Goal: Task Accomplishment & Management: Manage account settings

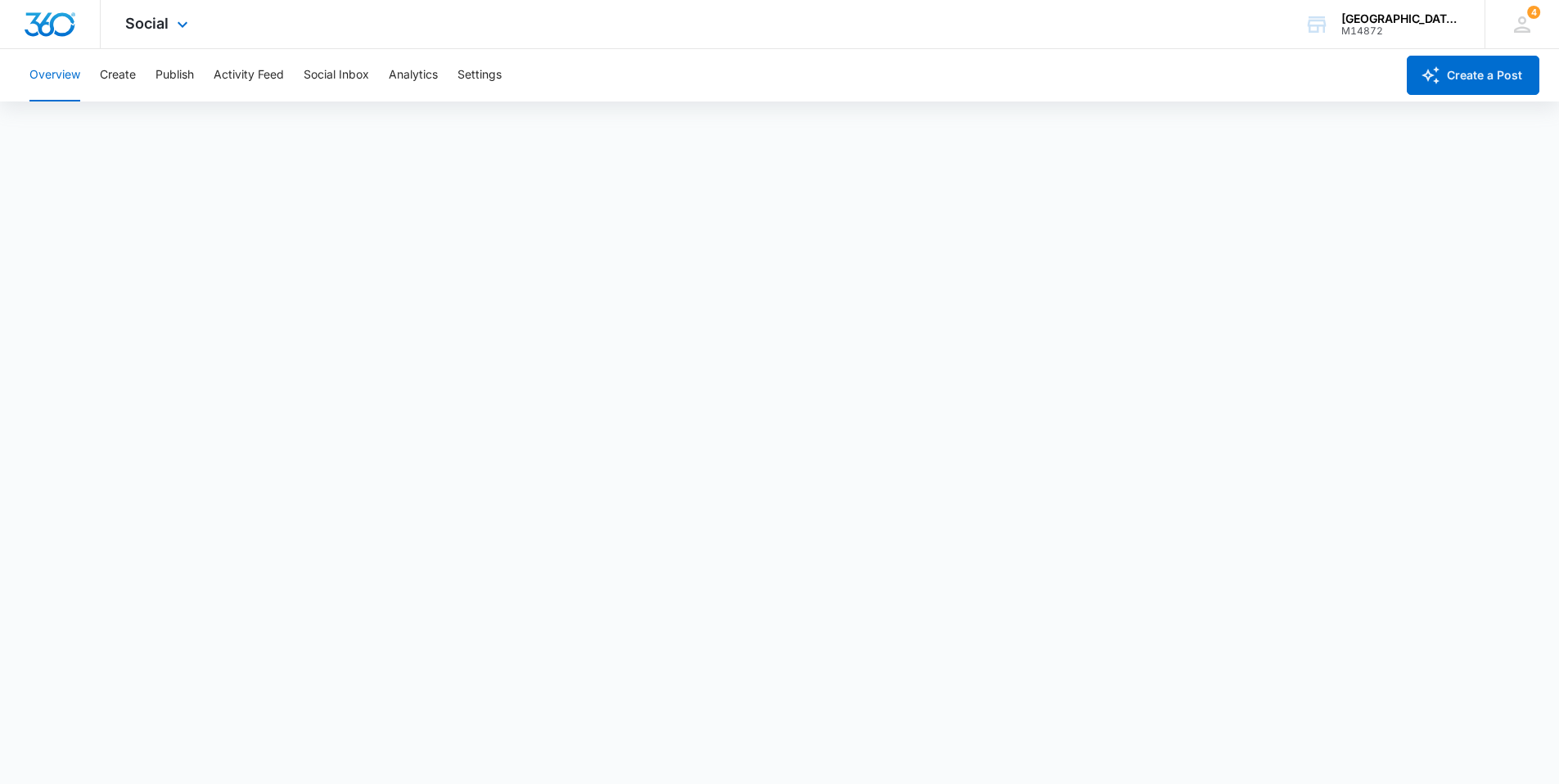
click at [192, 24] on div "Social Apps Reputation Websites Forms CRM Email Social Content Ads Intelligence…" at bounding box center [158, 24] width 116 height 48
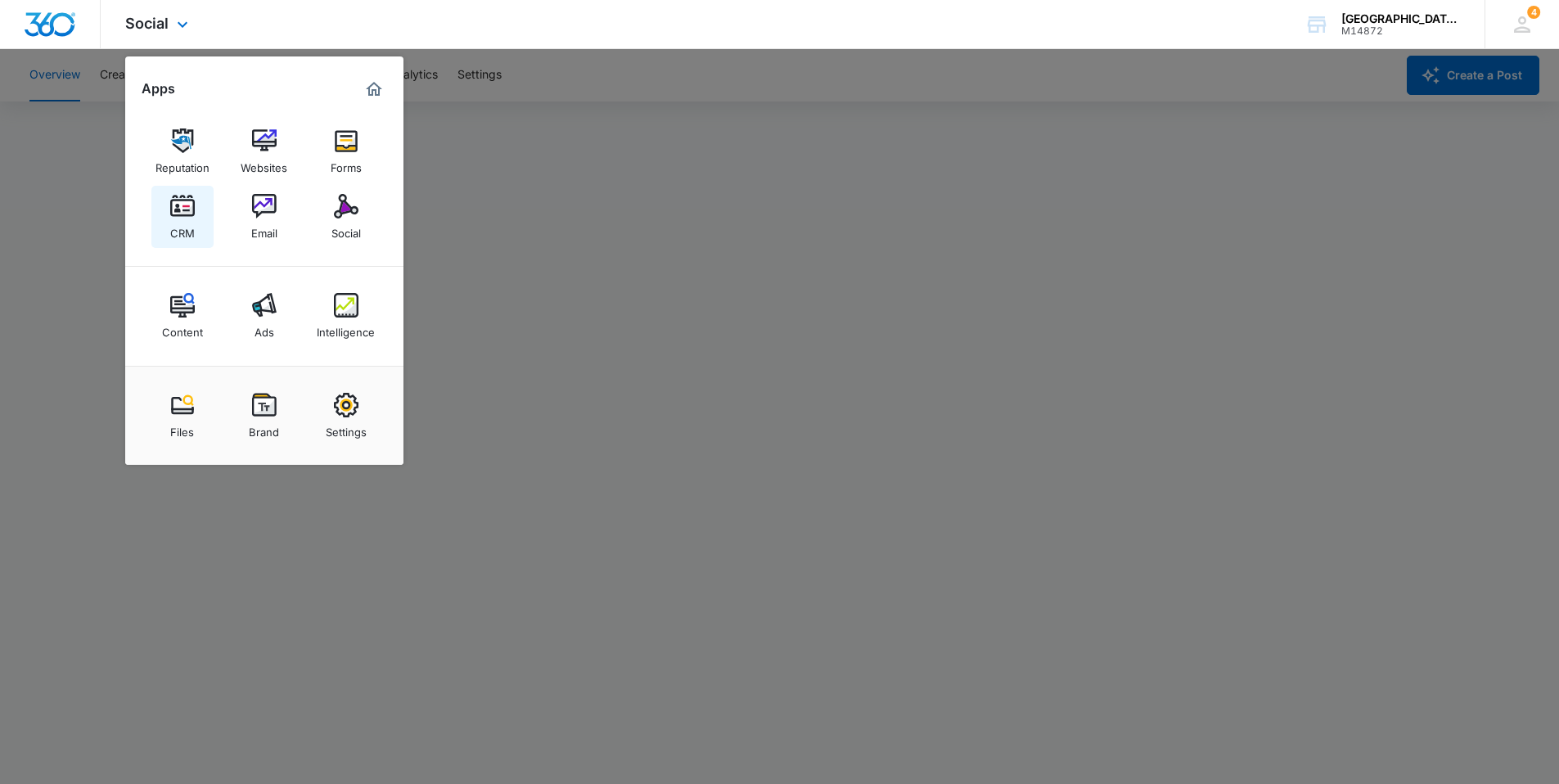
click at [182, 219] on div "CRM" at bounding box center [182, 229] width 24 height 21
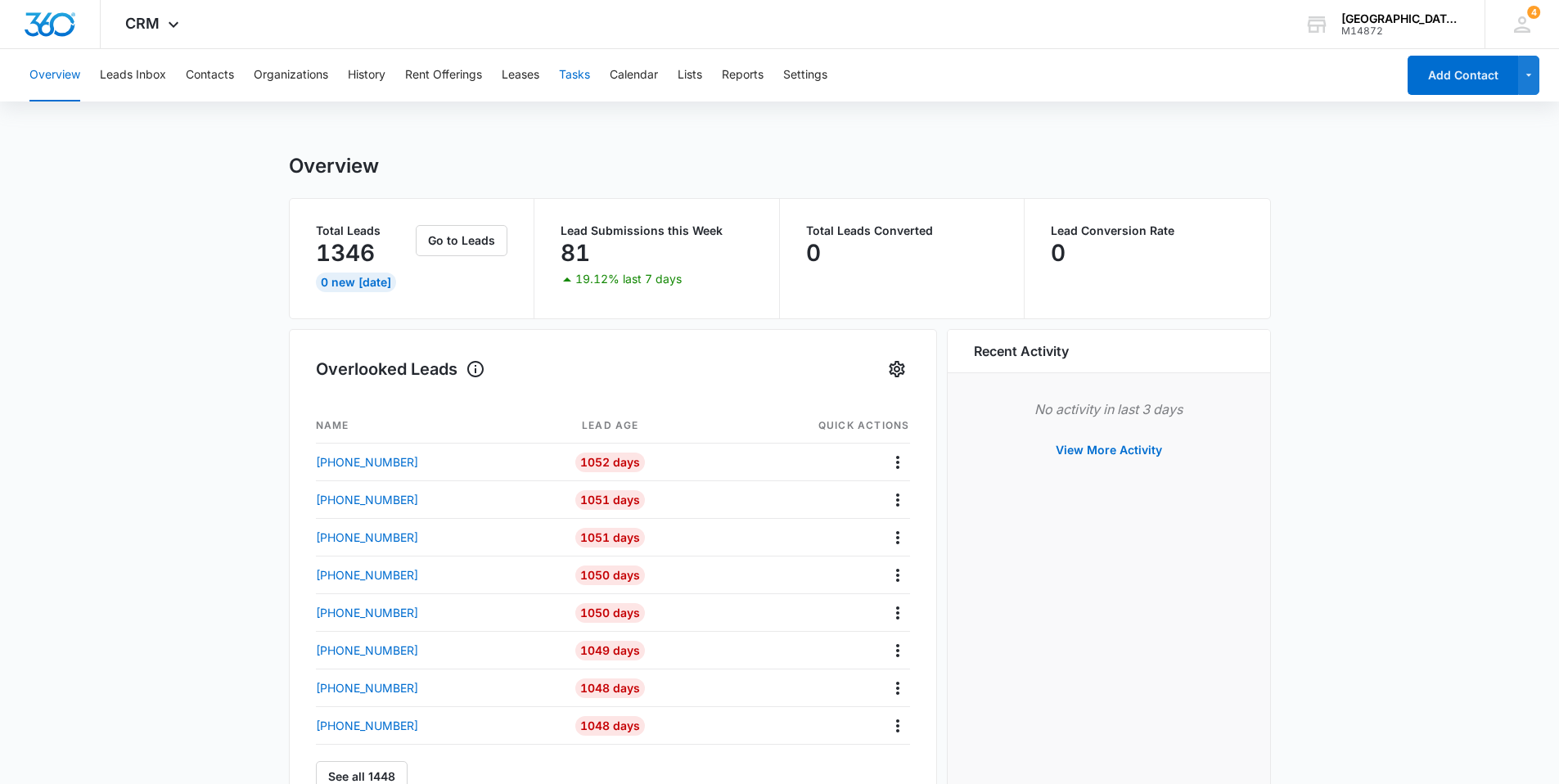
click at [589, 71] on button "Tasks" at bounding box center [574, 75] width 31 height 52
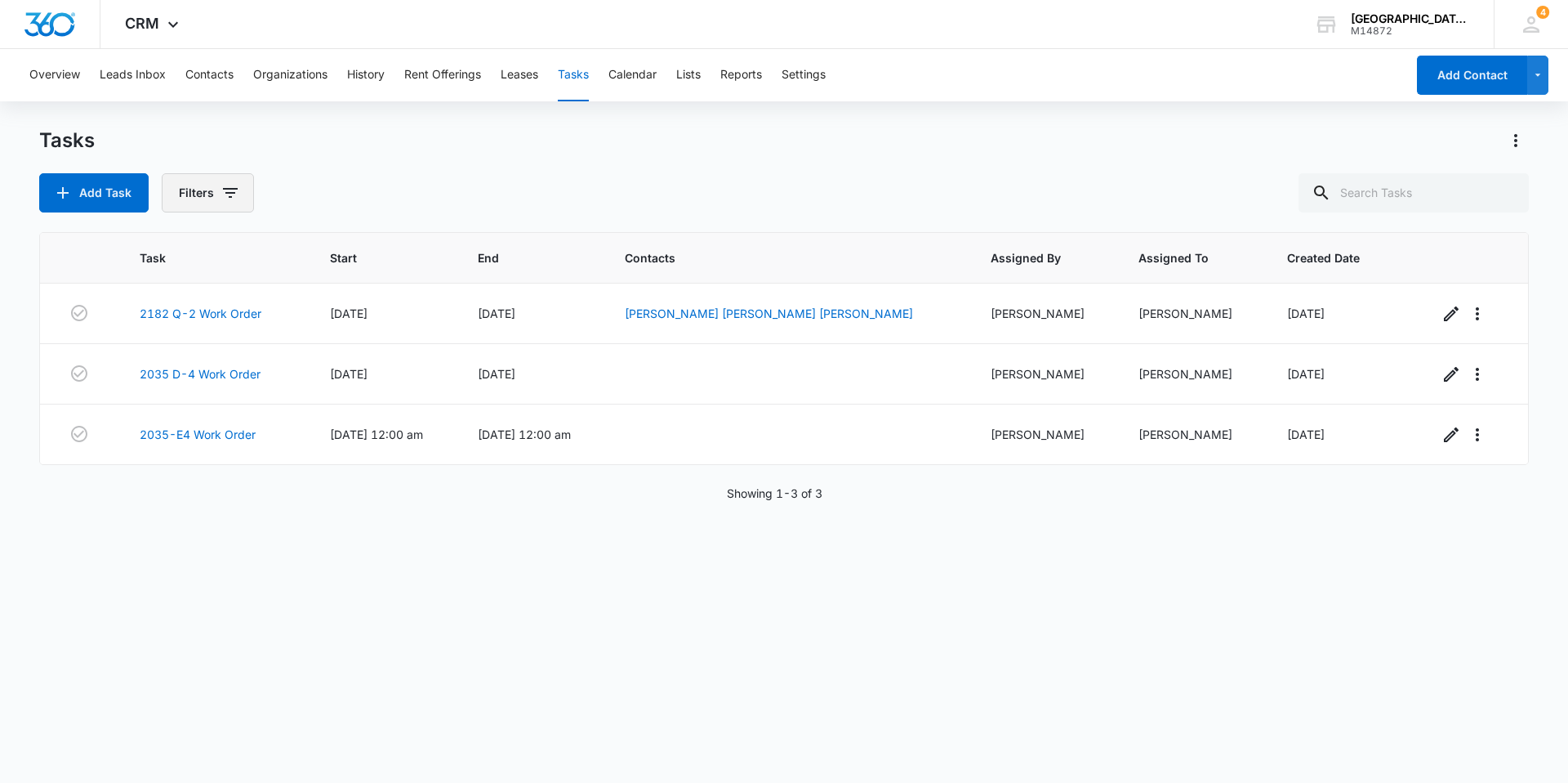
click at [214, 194] on button "Filters" at bounding box center [208, 193] width 93 height 39
click at [236, 392] on label "Complete" at bounding box center [275, 389] width 188 height 17
click at [182, 389] on input "Complete" at bounding box center [182, 388] width 1 height 1
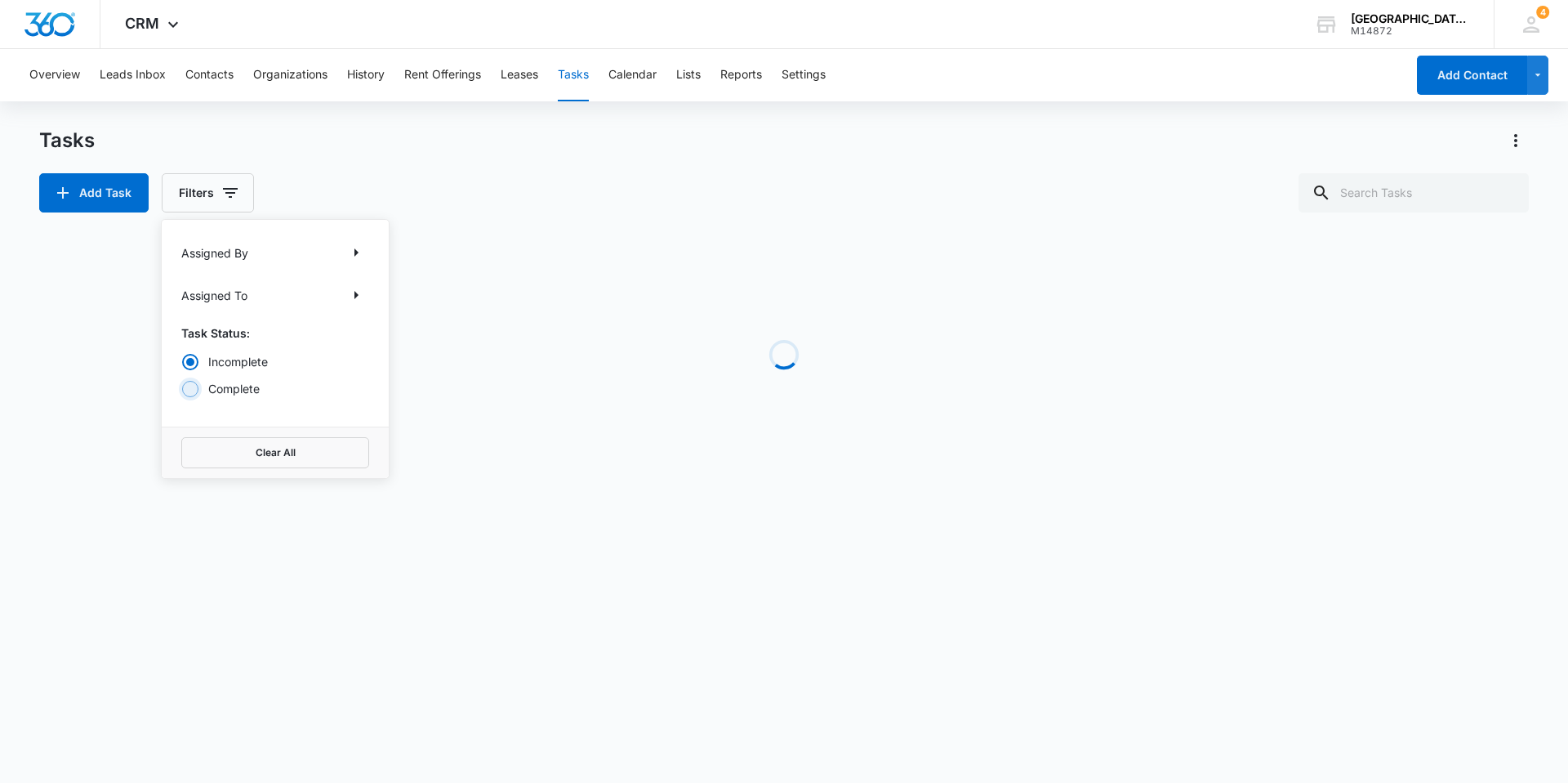
radio input "false"
radio input "true"
click at [573, 158] on div "Tasks Add Task Filters Assigned By Assigned To Task Status: Incomplete Complete…" at bounding box center [784, 170] width 1490 height 85
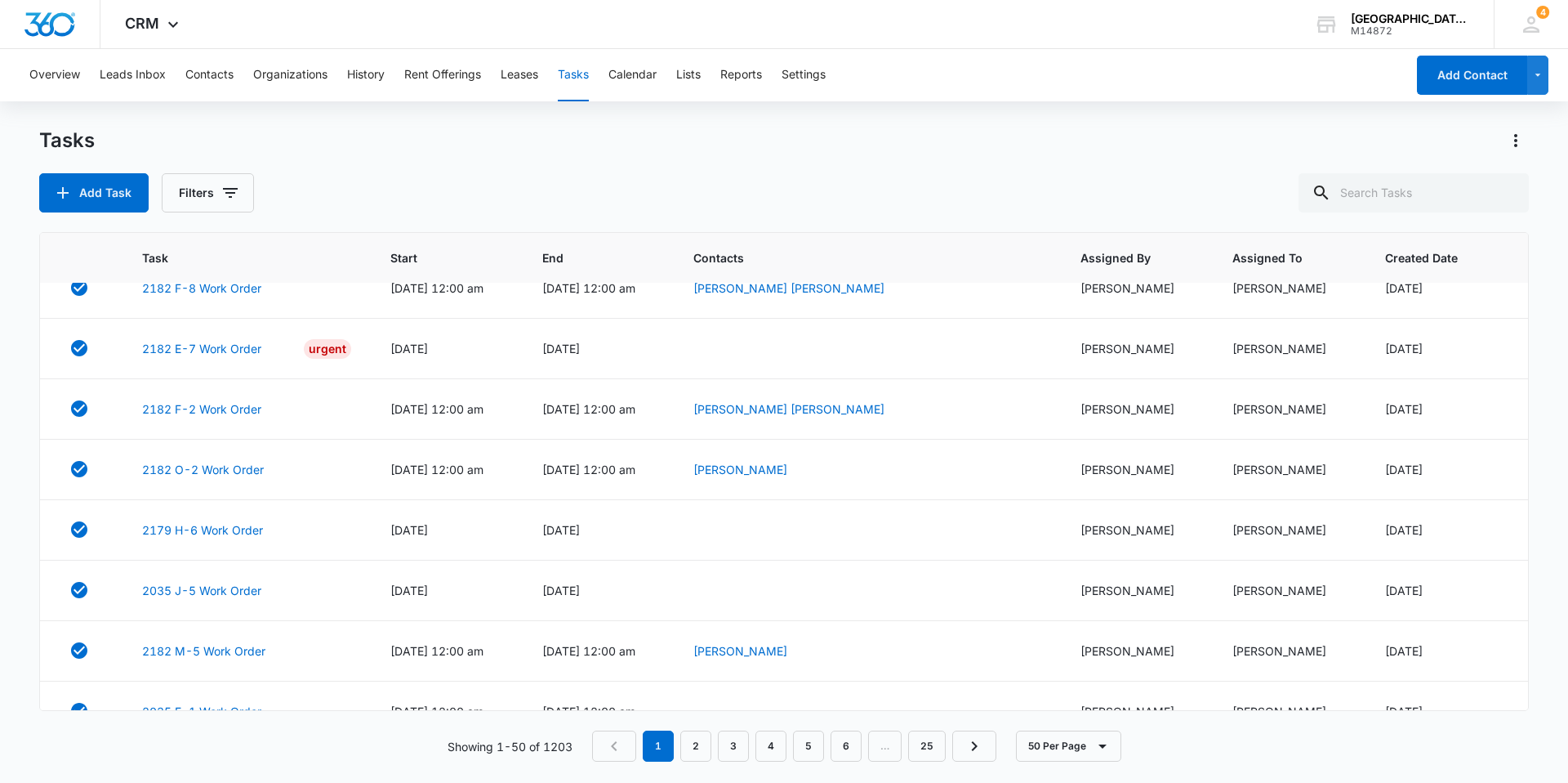
scroll to position [2596, 0]
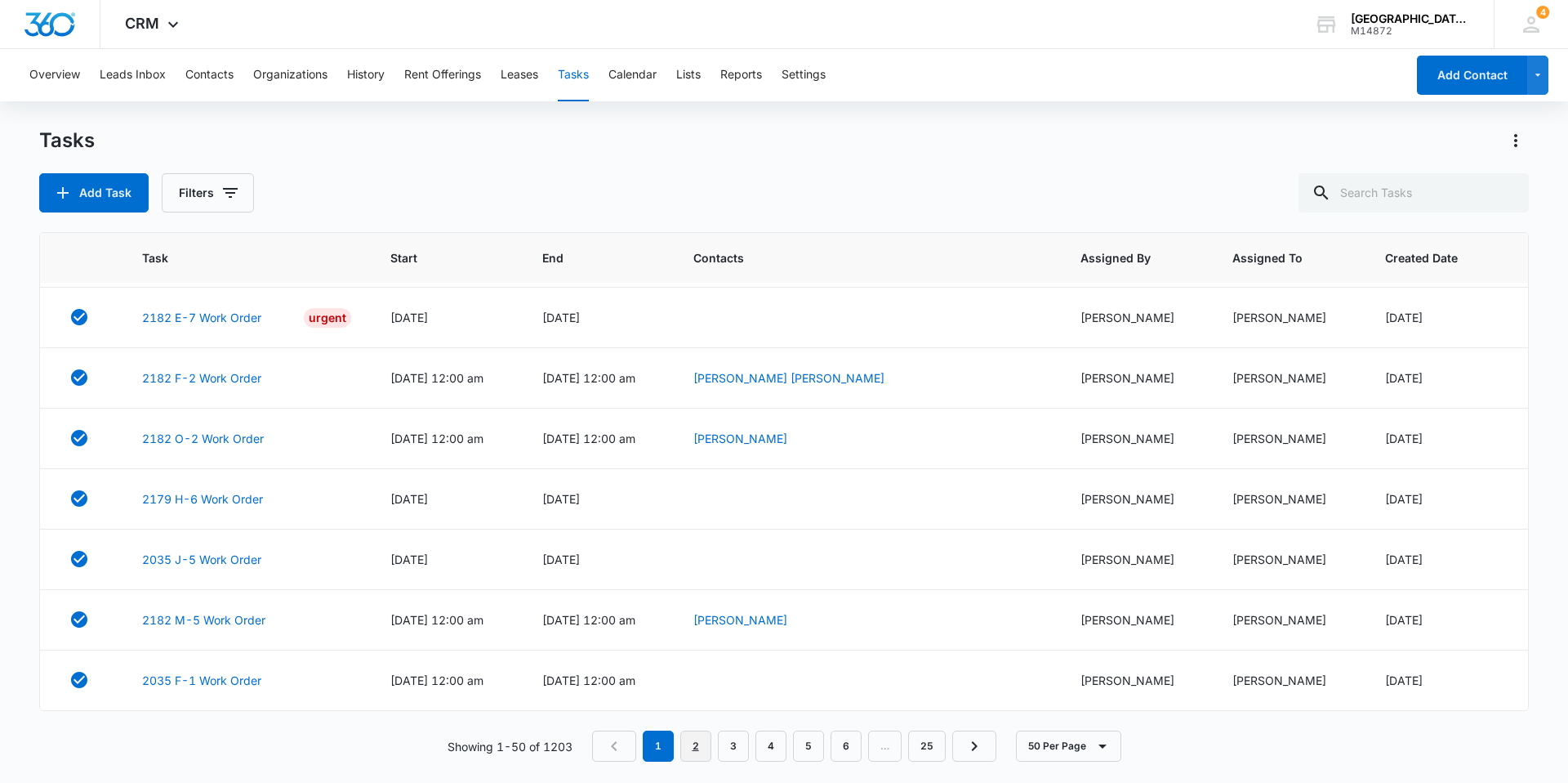
click at [708, 737] on link "2" at bounding box center [695, 745] width 31 height 31
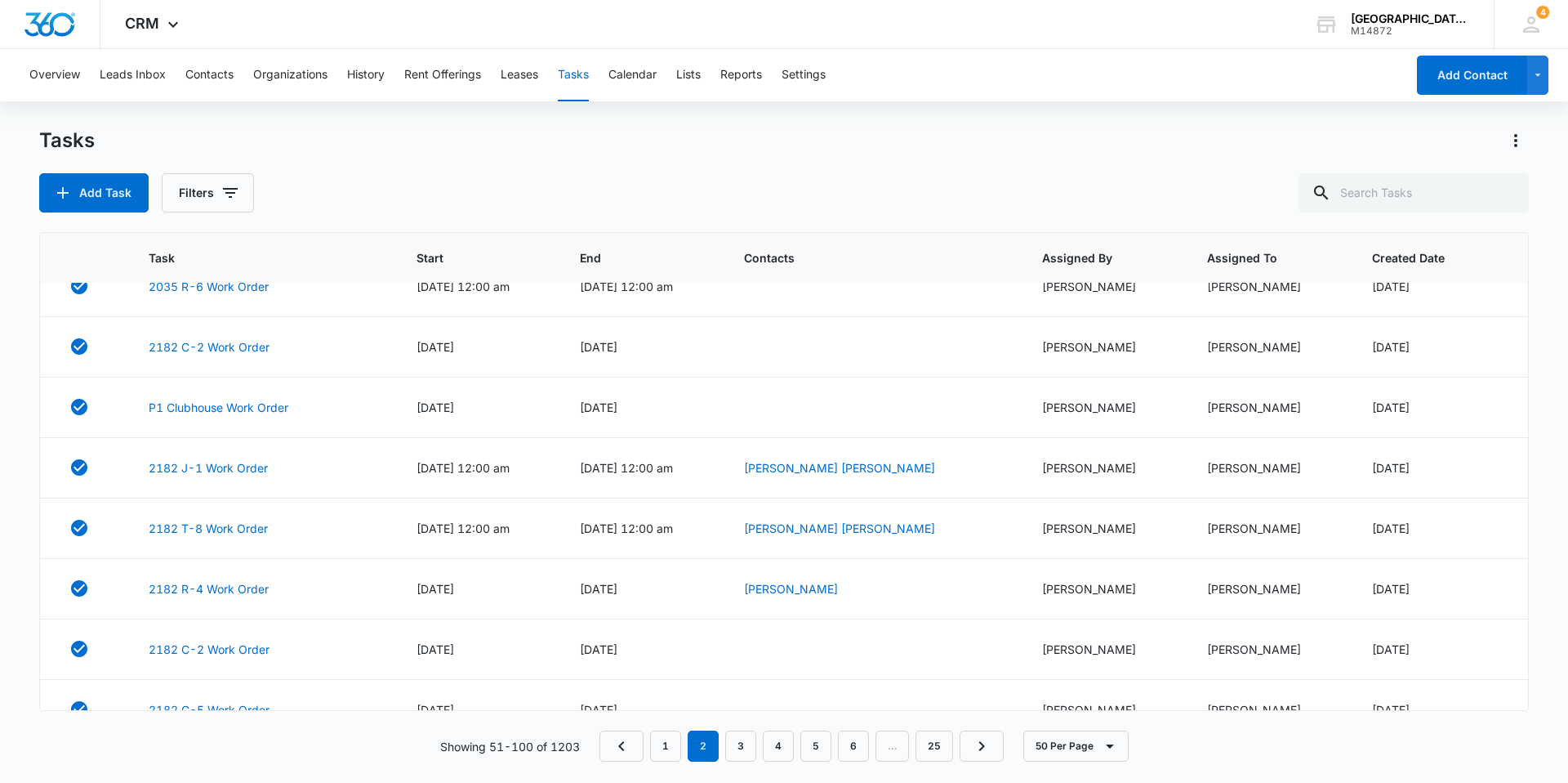
scroll to position [0, 0]
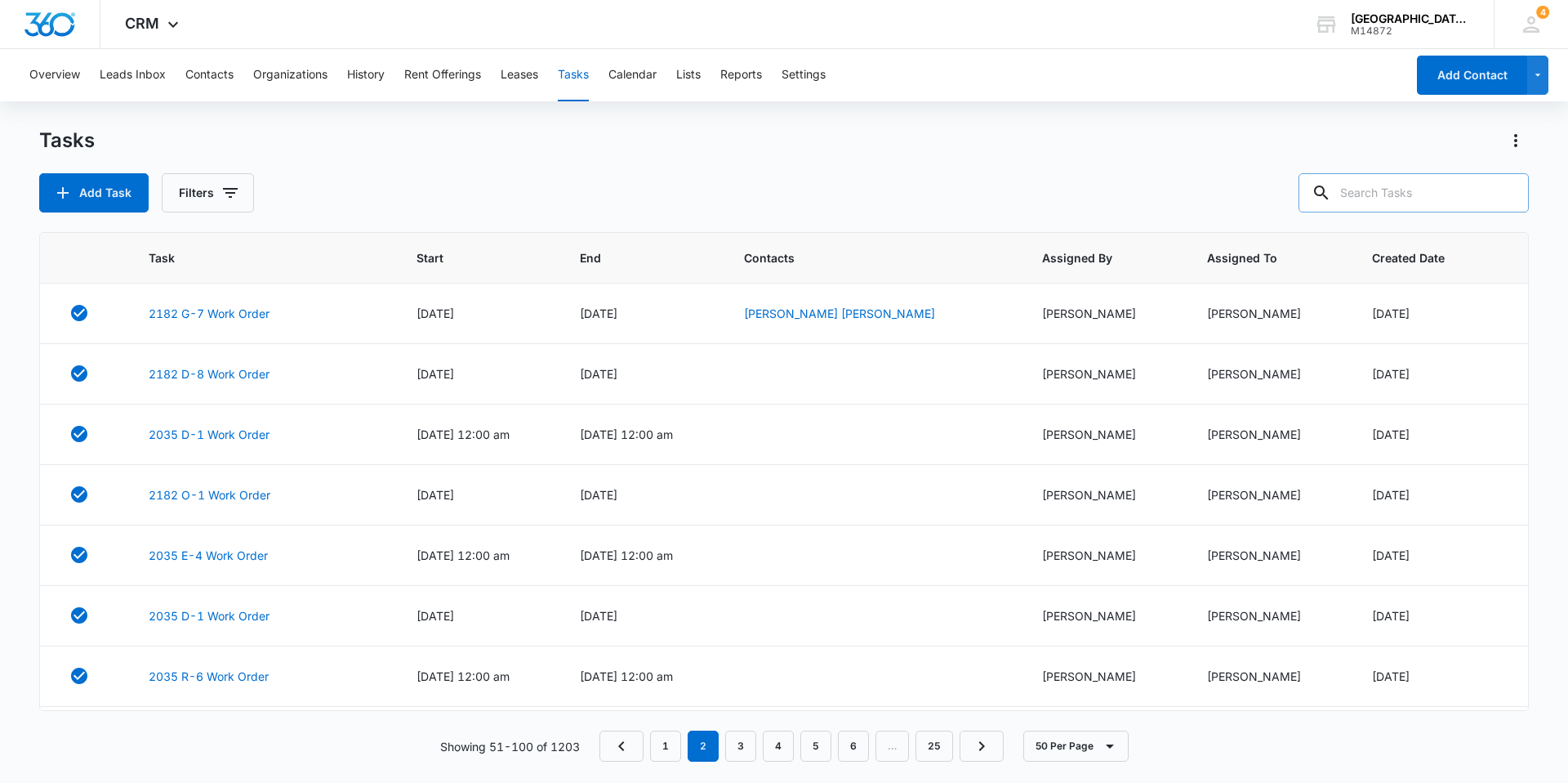
click at [1388, 190] on input "text" at bounding box center [1414, 193] width 230 height 39
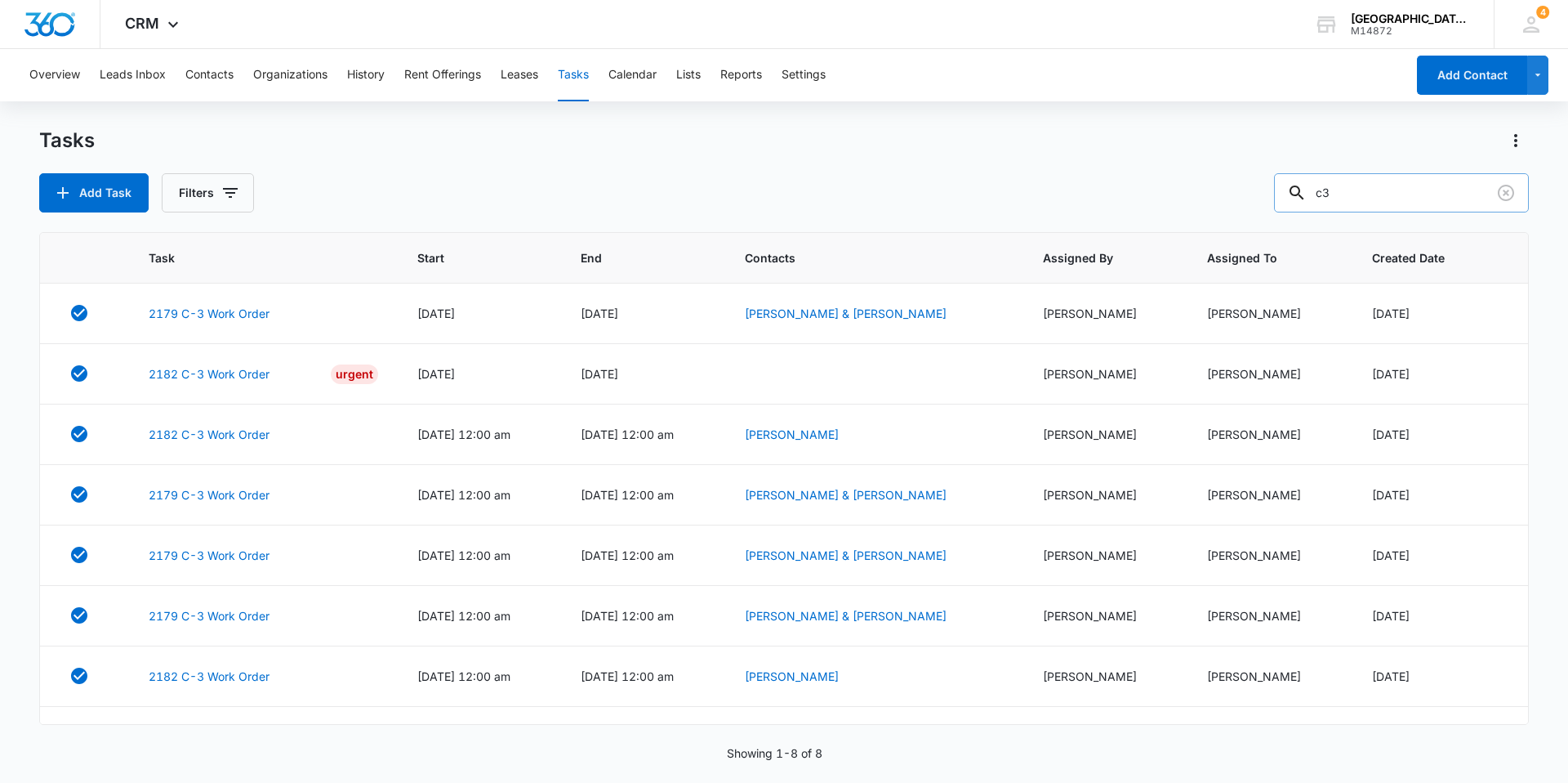
type input "c3"
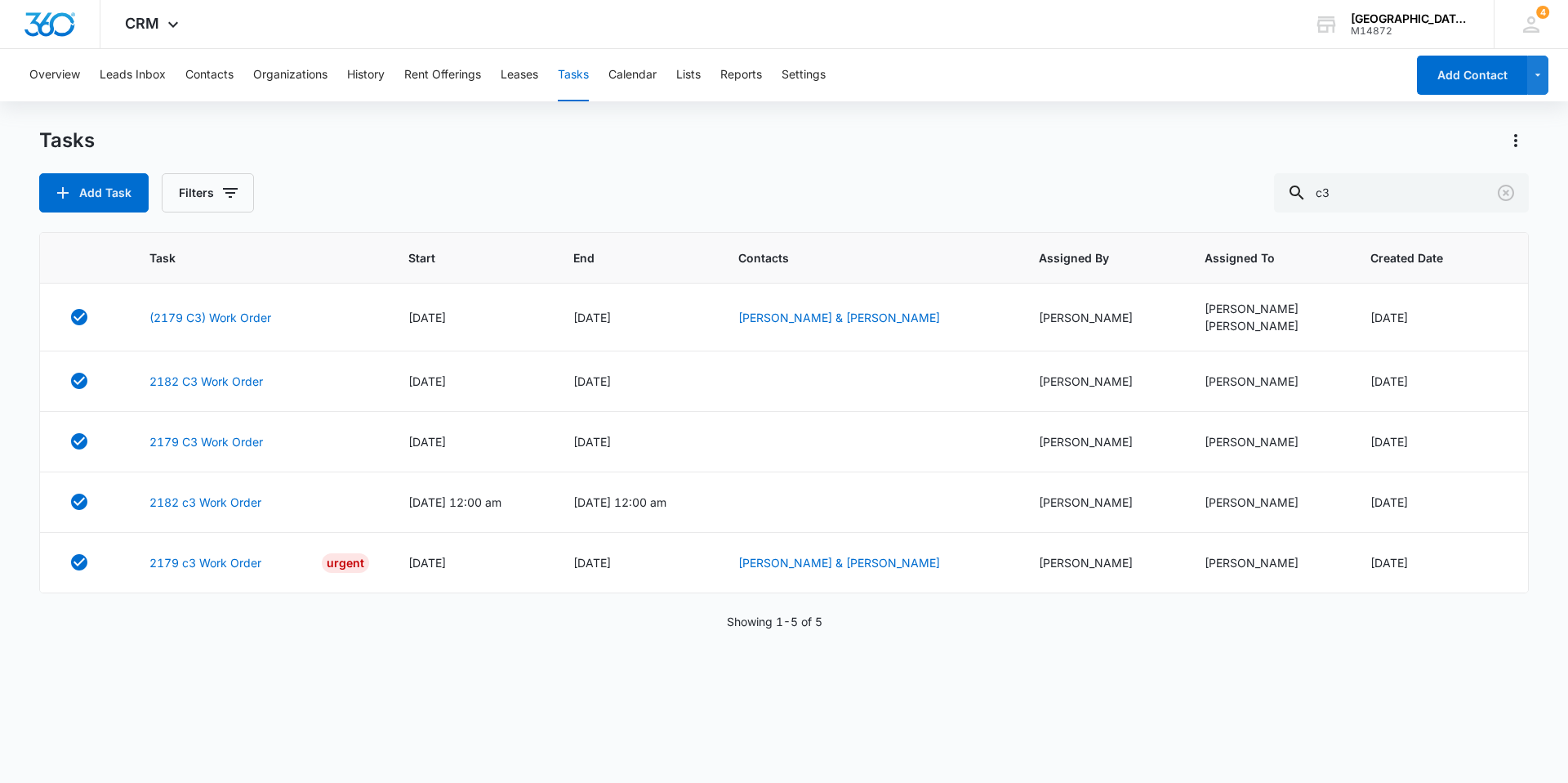
click at [743, 191] on div "Add Task Filters c3" at bounding box center [784, 193] width 1490 height 39
